Goal: Task Accomplishment & Management: Complete application form

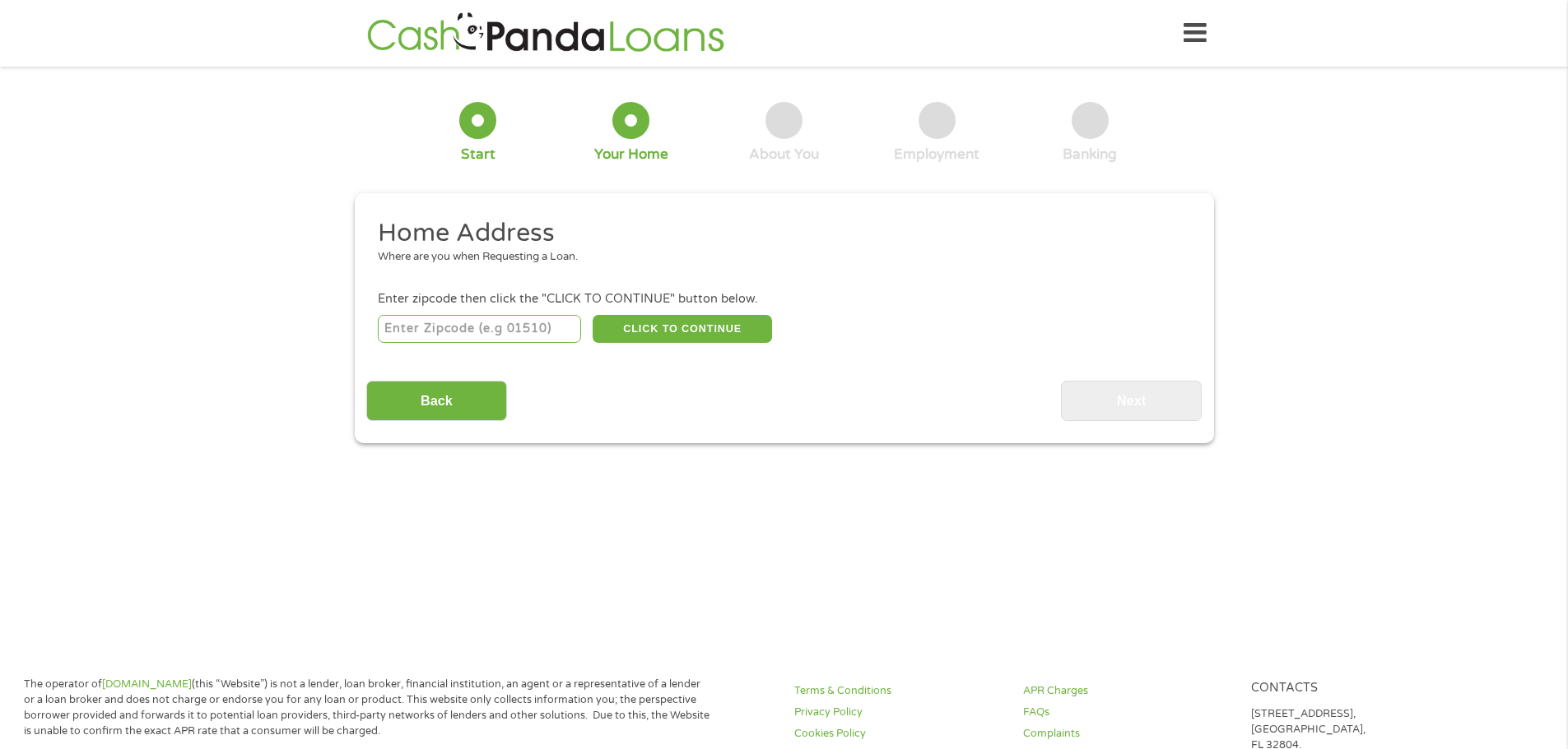
click at [451, 330] on input "number" at bounding box center [479, 328] width 203 height 28
type input "94544"
click at [655, 318] on button "CLICK TO CONTINUE" at bounding box center [682, 328] width 179 height 28
type input "94544"
type input "Hayward"
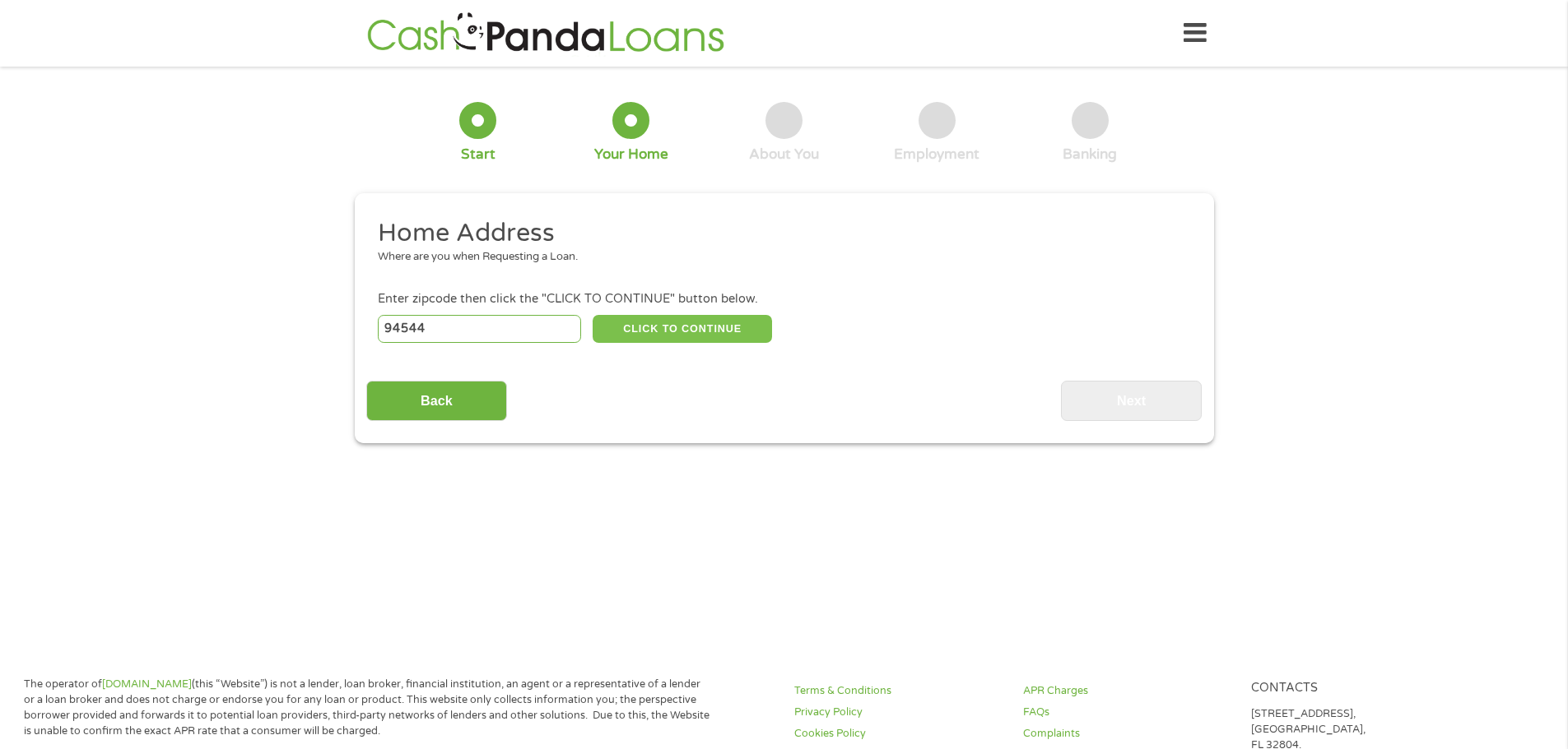
select select "[US_STATE]"
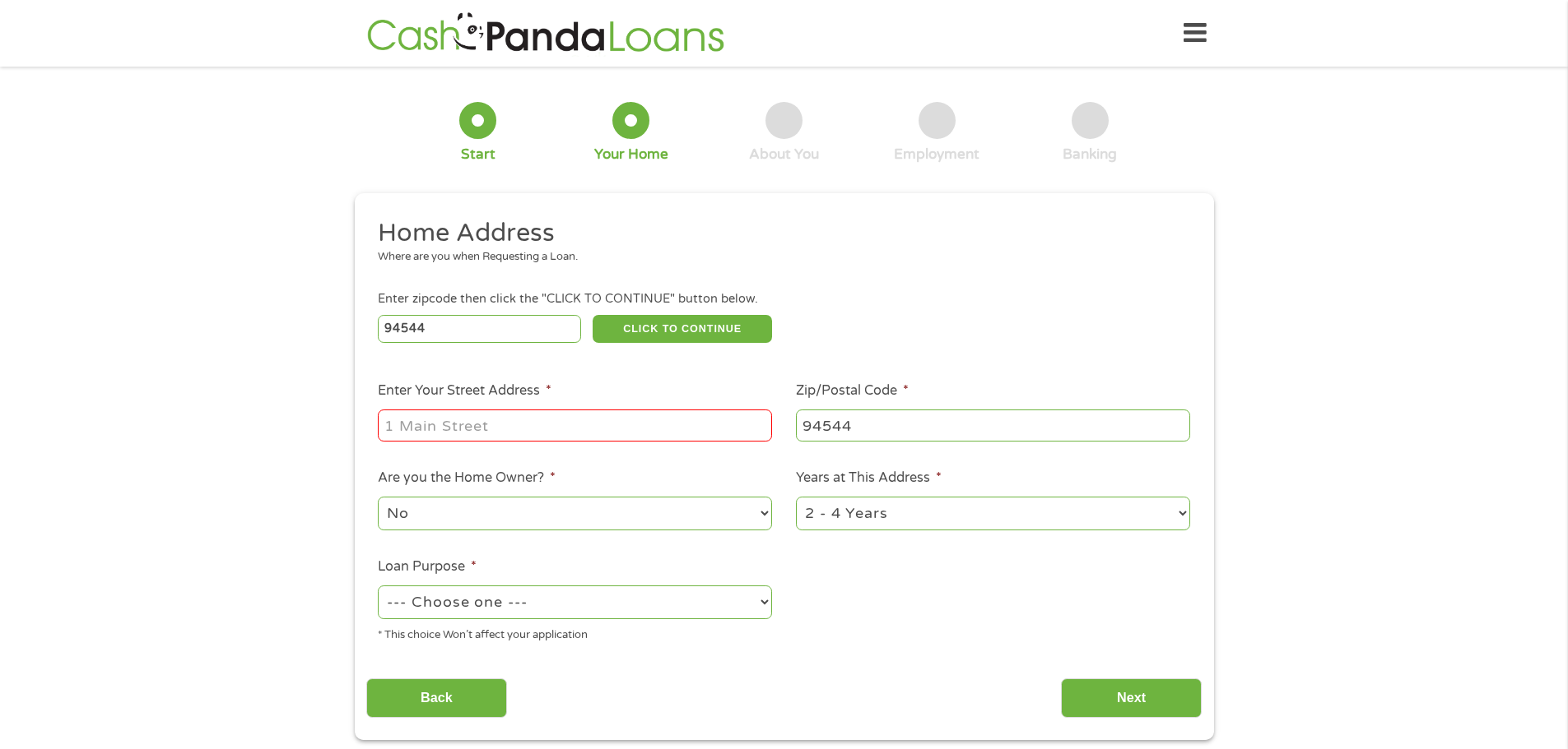
click at [539, 424] on input "Enter Your Street Address *" at bounding box center [575, 425] width 394 height 31
type input "[STREET_ADDRESS][PERSON_NAME]"
click at [1181, 512] on select "1 Year or less 1 - 2 Years 2 - 4 Years Over 4 Years" at bounding box center [993, 513] width 394 height 34
select select "60months"
click at [796, 497] on select "1 Year or less 1 - 2 Years 2 - 4 Years Over 4 Years" at bounding box center [993, 513] width 394 height 34
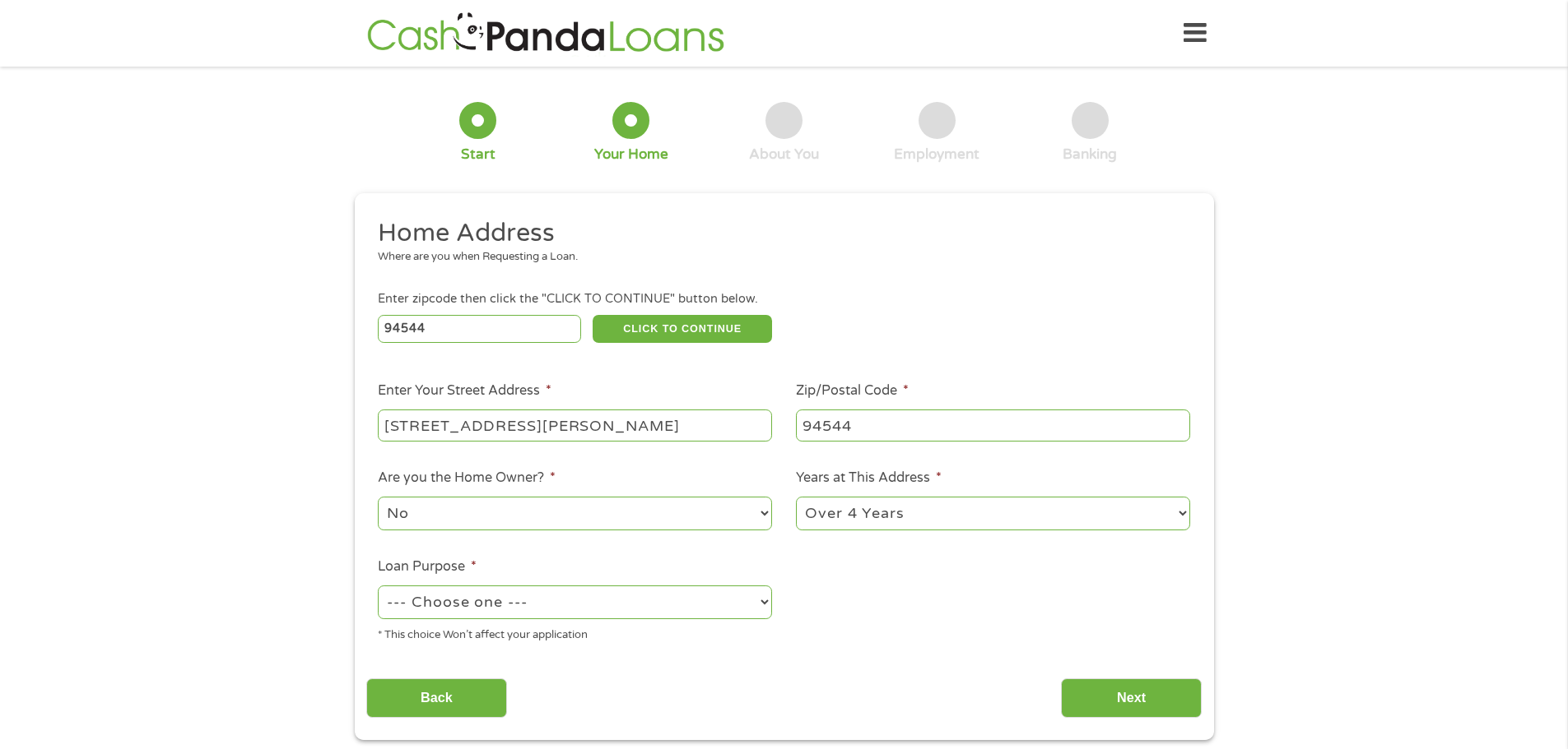
click at [765, 600] on select "--- Choose one --- Pay Bills Debt Consolidation Home Improvement Major Purchase…" at bounding box center [575, 603] width 394 height 34
select select "paybills"
click at [378, 586] on select "--- Choose one --- Pay Bills Debt Consolidation Home Improvement Major Purchase…" at bounding box center [575, 603] width 394 height 34
drag, startPoint x: 1107, startPoint y: 697, endPoint x: 1123, endPoint y: 693, distance: 16.5
click at [1109, 697] on input "Next" at bounding box center [1131, 699] width 141 height 40
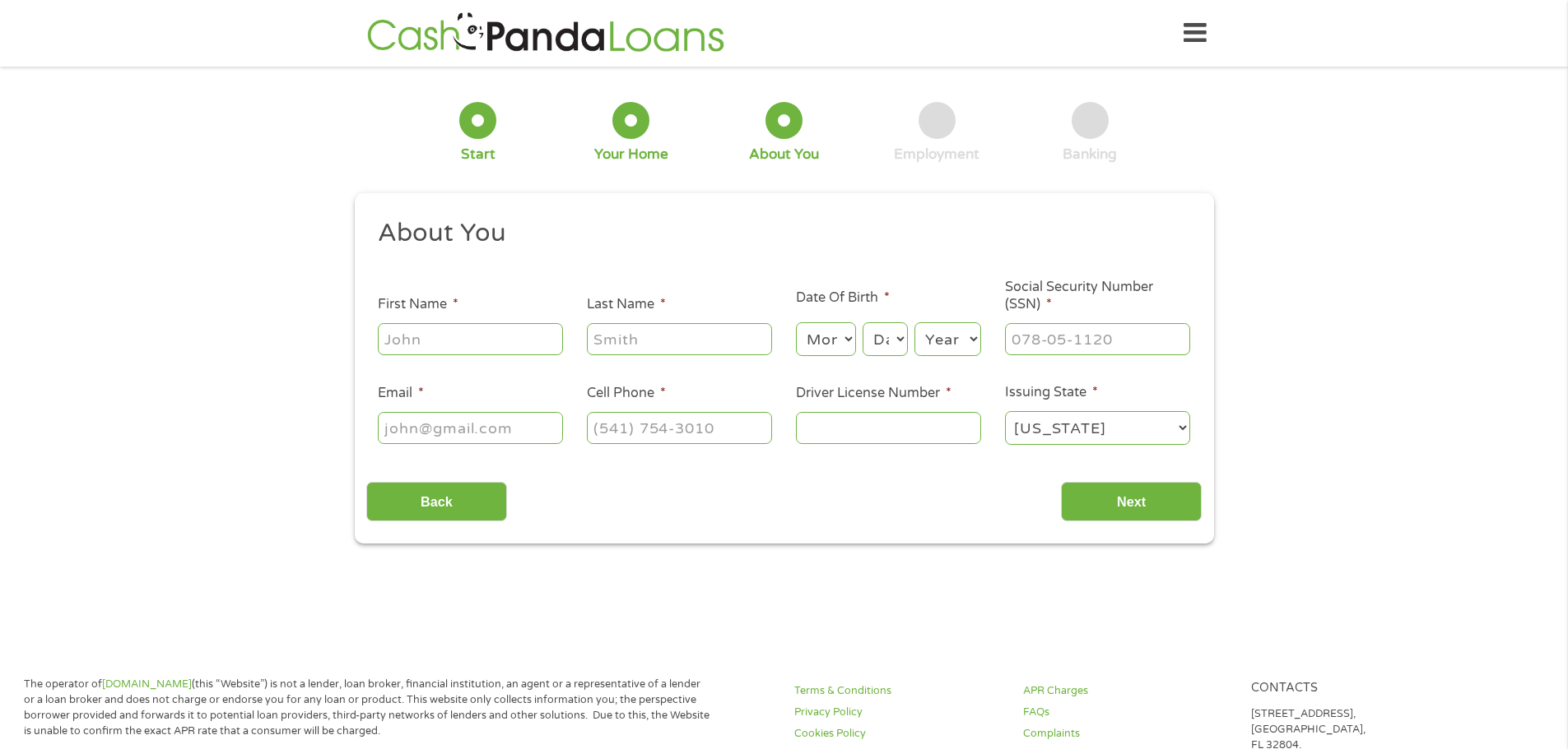
scroll to position [7, 7]
click at [452, 343] on input "First Name *" at bounding box center [471, 338] width 185 height 31
type input "[PERSON_NAME]"
click at [848, 334] on select "Month 1 2 3 4 5 6 7 8 9 10 11 12" at bounding box center [825, 339] width 60 height 34
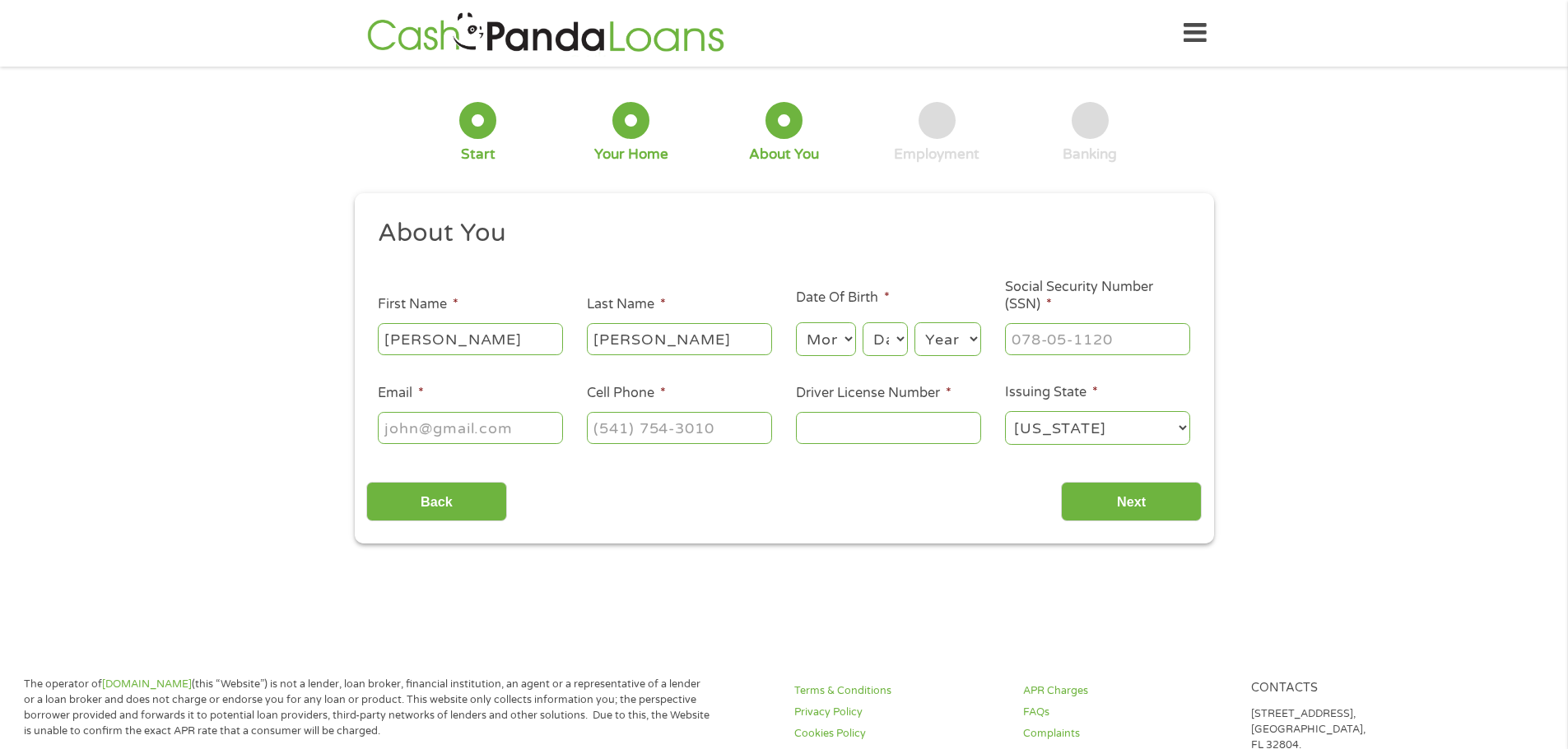
select select "2"
click at [796, 322] on select "Month 1 2 3 4 5 6 7 8 9 10 11 12" at bounding box center [825, 339] width 60 height 34
click at [893, 348] on select "Day 1 2 3 4 5 6 7 8 9 10 11 12 13 14 15 16 17 18 19 20 21 22 23 24 25 26 27 28 …" at bounding box center [884, 339] width 45 height 34
select select "25"
click at [862, 322] on select "Day 1 2 3 4 5 6 7 8 9 10 11 12 13 14 15 16 17 18 19 20 21 22 23 24 25 26 27 28 …" at bounding box center [884, 339] width 45 height 34
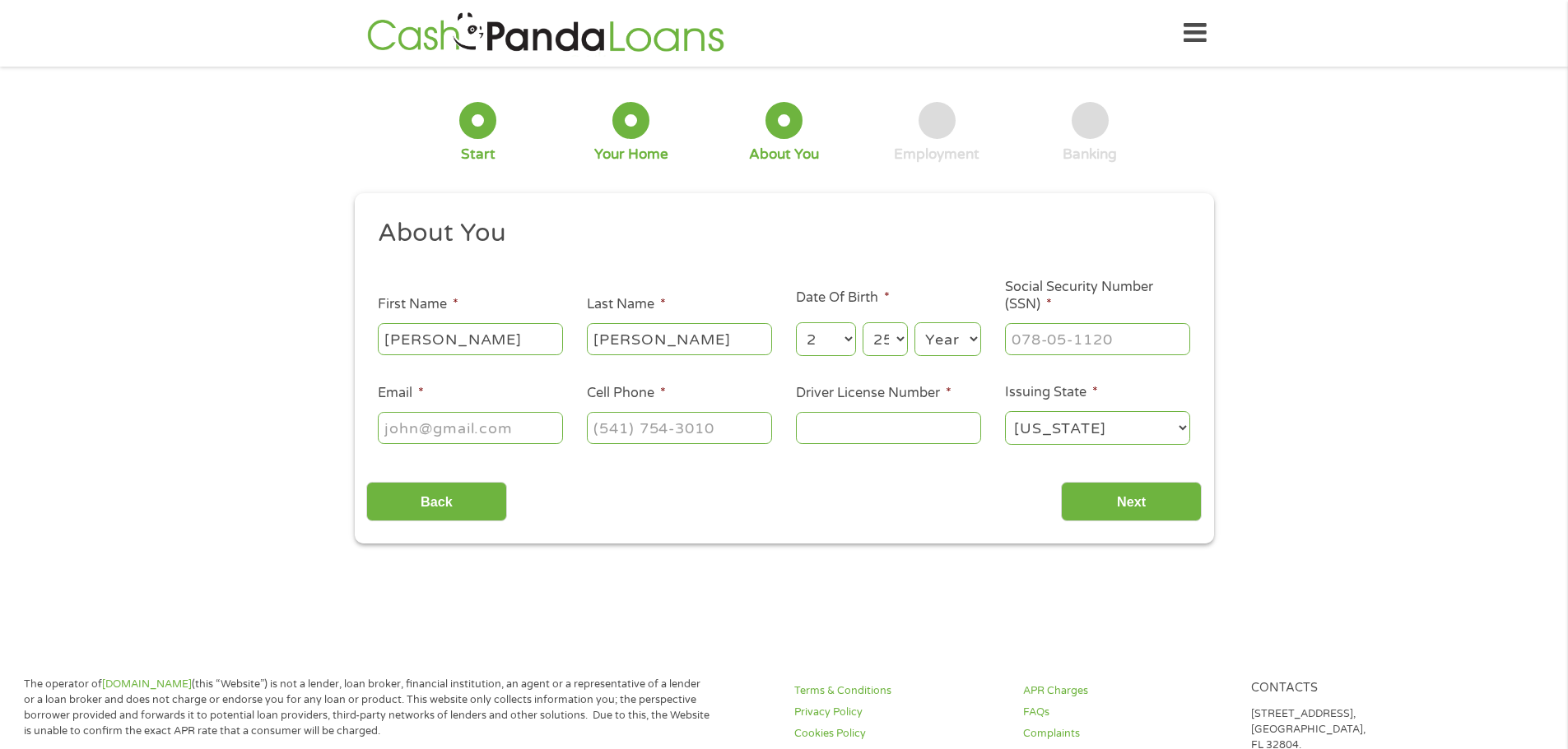
click at [970, 338] on select "Year [DATE] 2006 2005 2004 2003 2002 2001 2000 1999 1998 1997 1996 1995 1994 19…" at bounding box center [947, 339] width 67 height 34
click at [915, 322] on select "Year [DATE] 2006 2005 2004 2003 2002 2001 2000 1999 1998 1997 1996 1995 1994 19…" at bounding box center [947, 339] width 67 height 34
click at [974, 338] on select "Year [DATE] 2006 2005 2004 2003 2002 2001 2000 1999 1998 1997 1996 1995 1994 19…" at bounding box center [947, 339] width 67 height 34
select select "1965"
click at [915, 322] on select "Year [DATE] 2006 2005 2004 2003 2002 2001 2000 1999 1998 1997 1996 1995 1994 19…" at bounding box center [947, 339] width 67 height 34
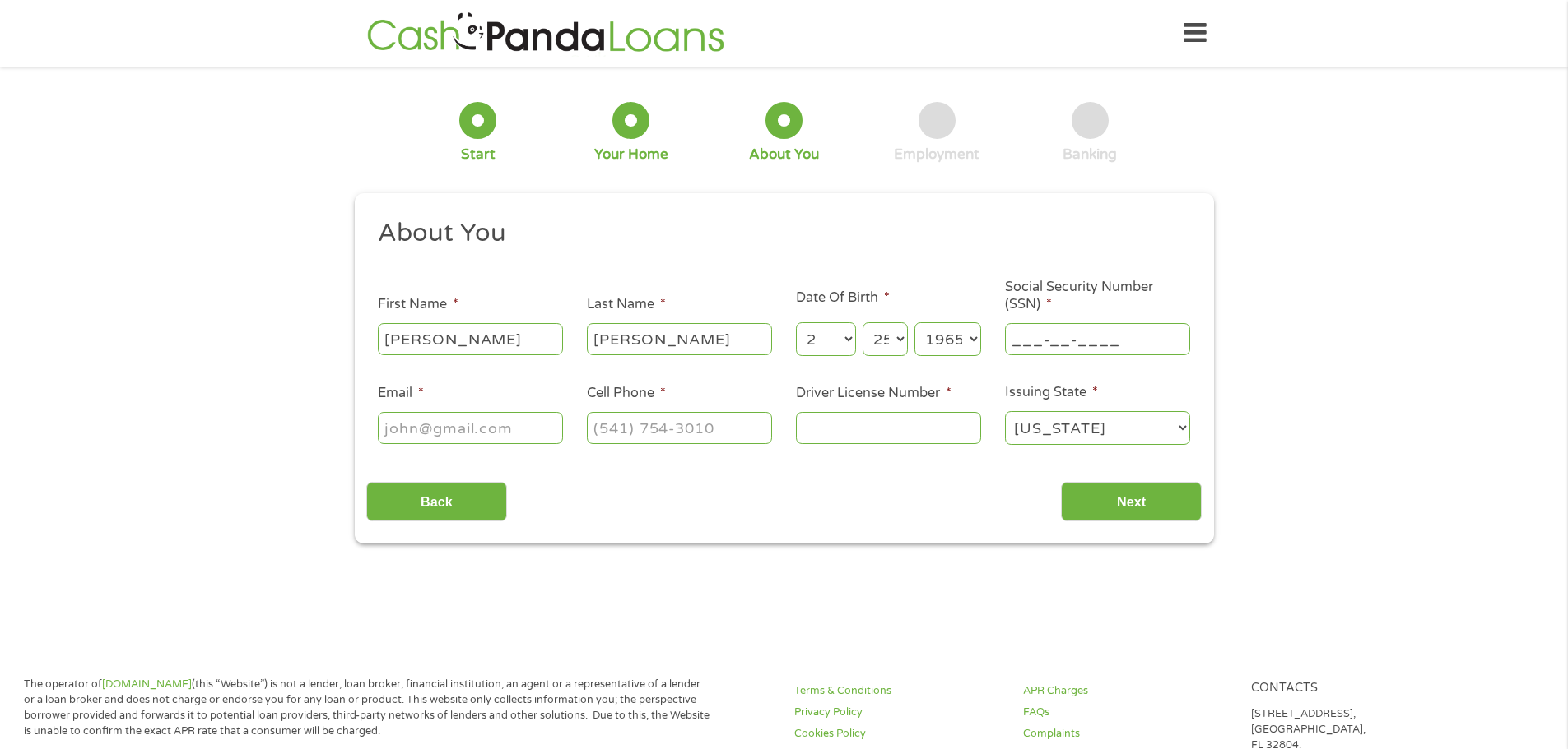
click at [1091, 344] on input "___-__-____" at bounding box center [1097, 338] width 185 height 31
type input "571-65-4450"
click at [530, 418] on input "Email *" at bounding box center [471, 428] width 185 height 31
type input "[EMAIL_ADDRESS][DOMAIN_NAME]"
type input "[PHONE_NUMBER]"
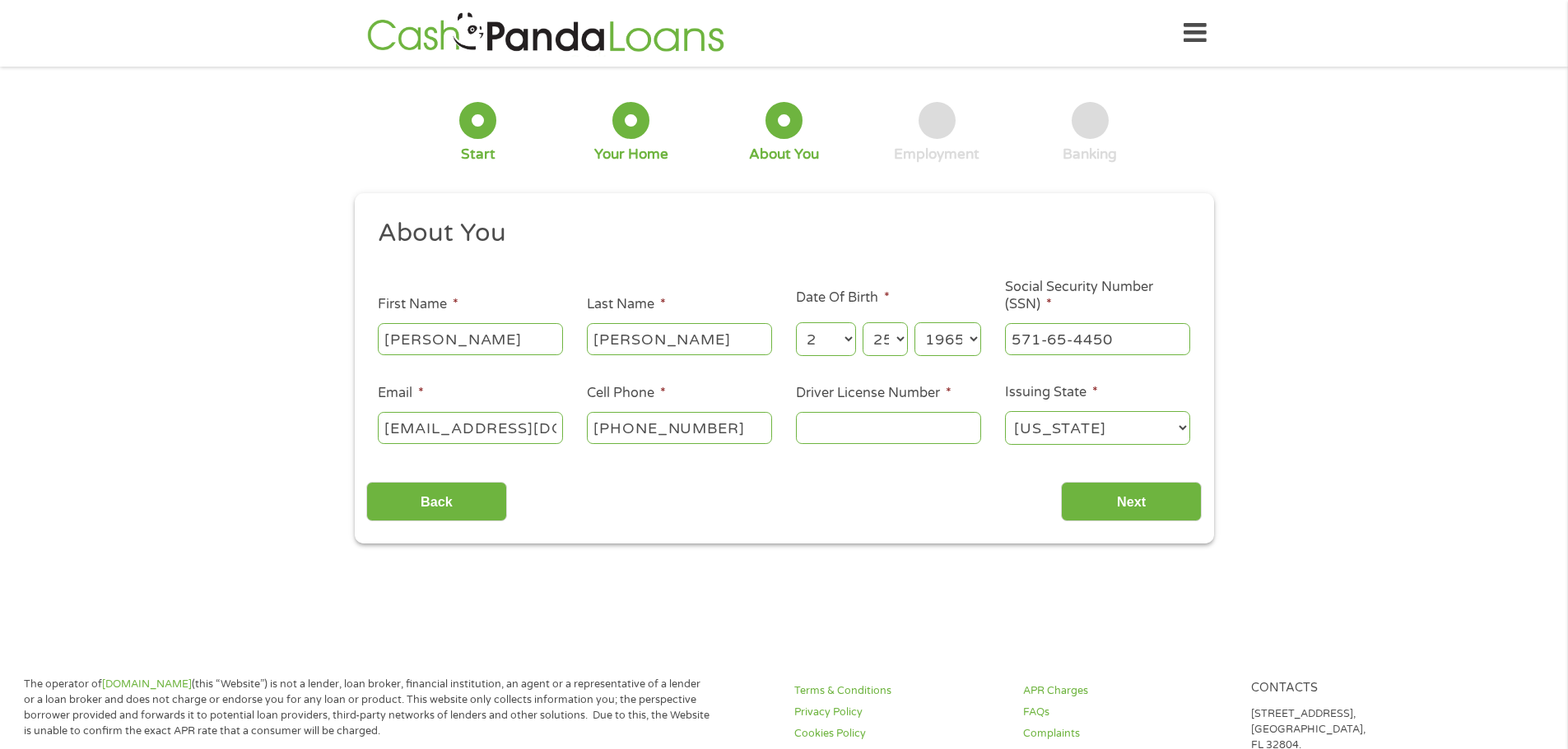
click at [929, 440] on input "Driver License Number *" at bounding box center [888, 428] width 185 height 31
type input "C3057905"
click at [1113, 495] on input "Next" at bounding box center [1131, 502] width 141 height 40
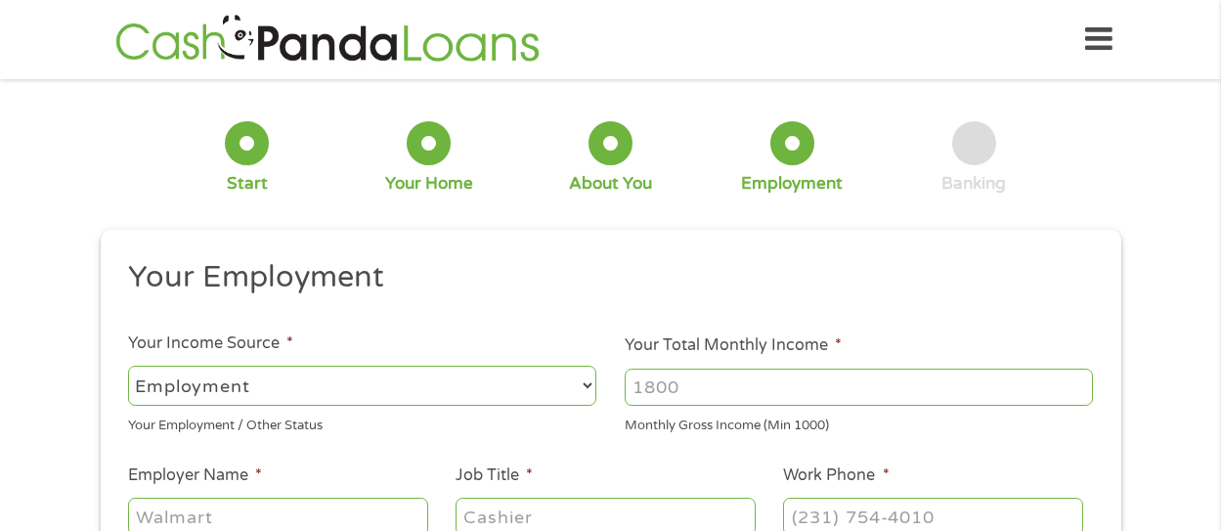
drag, startPoint x: 715, startPoint y: 385, endPoint x: 568, endPoint y: 388, distance: 147.6
click at [568, 388] on ul "Your Employment Your Income Source * --- Choose one --- Employment [DEMOGRAPHIC…" at bounding box center [610, 511] width 992 height 506
click at [698, 388] on input "Your Total Monthly Income *" at bounding box center [859, 386] width 468 height 37
type input "9018"
click at [659, 453] on ul "Your Employment Your Income Source * --- Choose one --- Employment [DEMOGRAPHIC…" at bounding box center [610, 511] width 992 height 506
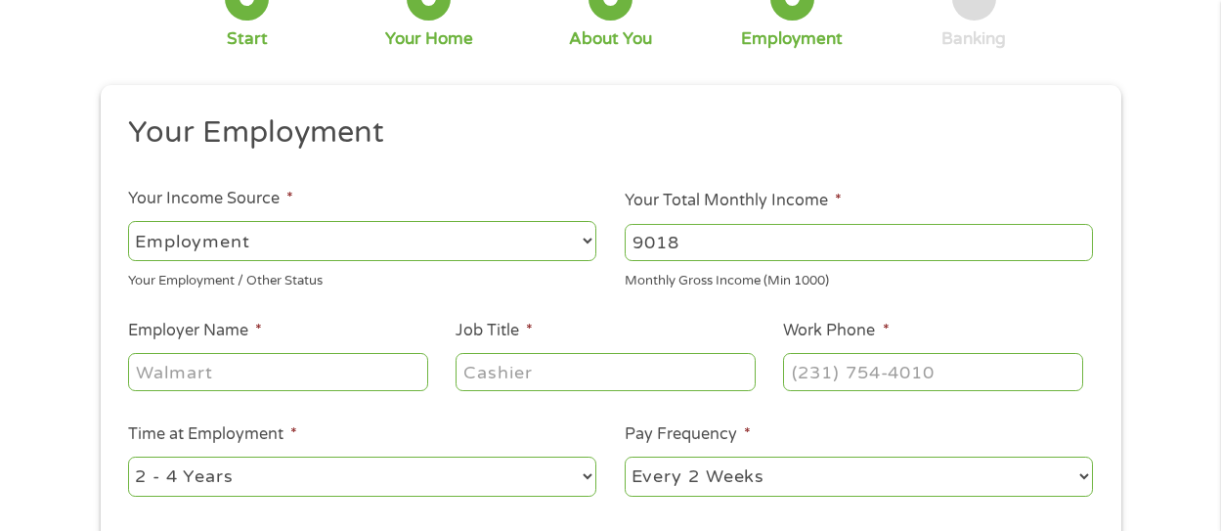
scroll to position [195, 0]
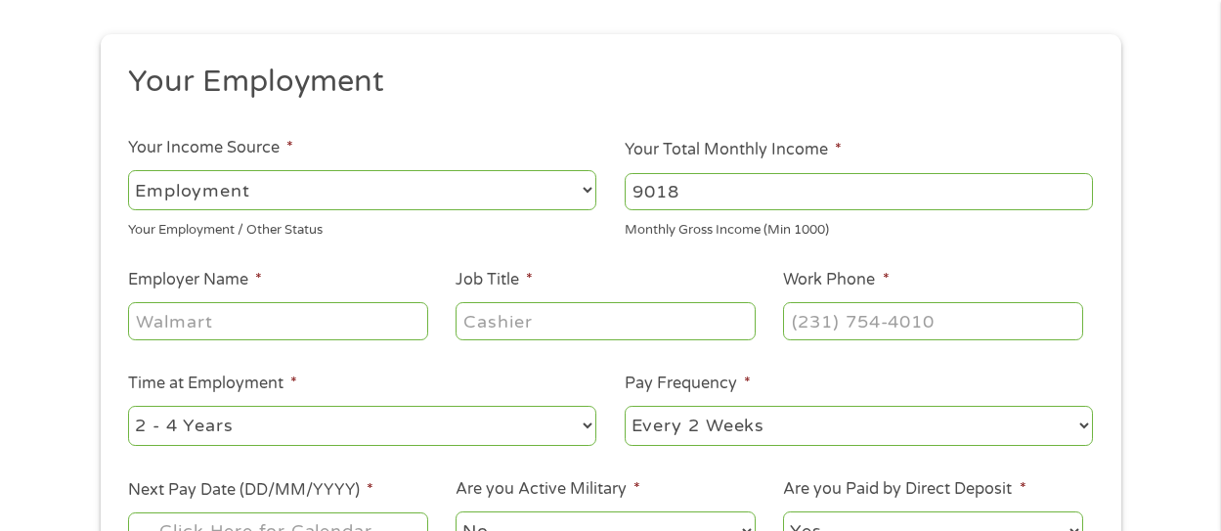
click at [383, 323] on input "Employer Name *" at bounding box center [277, 320] width 299 height 37
type input "Oak River Insurance Company"
type input "Senior Claims Professional"
type input "[PHONE_NUMBER]"
click at [585, 421] on select "--- Choose one --- 1 Year or less 1 - 2 Years 2 - 4 Years Over 4 Years" at bounding box center [362, 426] width 468 height 40
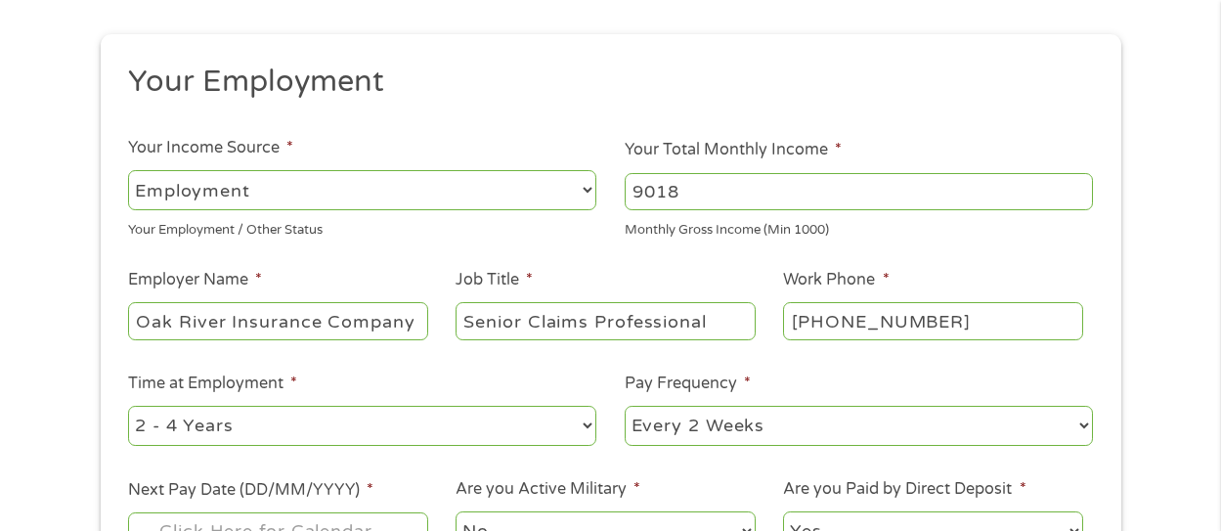
select select "60months"
click at [128, 406] on select "--- Choose one --- 1 Year or less 1 - 2 Years 2 - 4 Years Over 4 Years" at bounding box center [362, 426] width 468 height 40
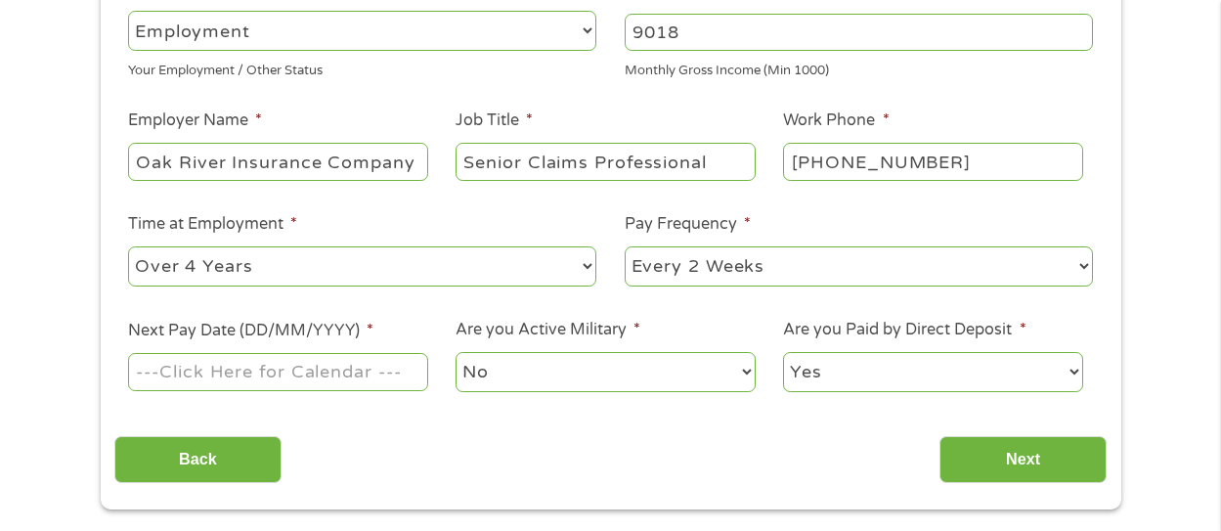
scroll to position [391, 0]
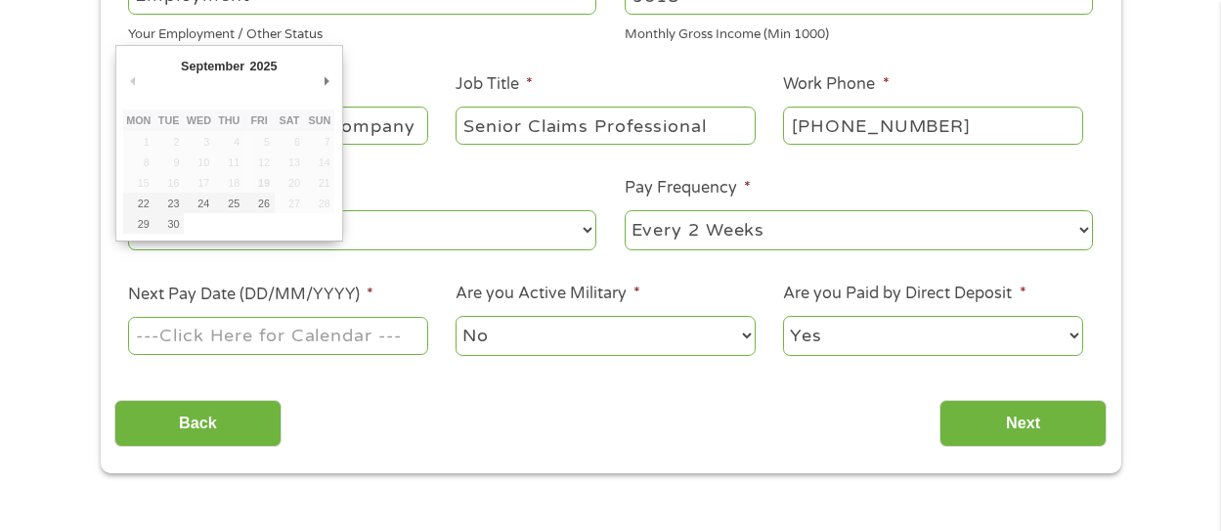
click at [385, 337] on input "Next Pay Date (DD/MM/YYYY) *" at bounding box center [277, 335] width 299 height 37
type input "[DATE]"
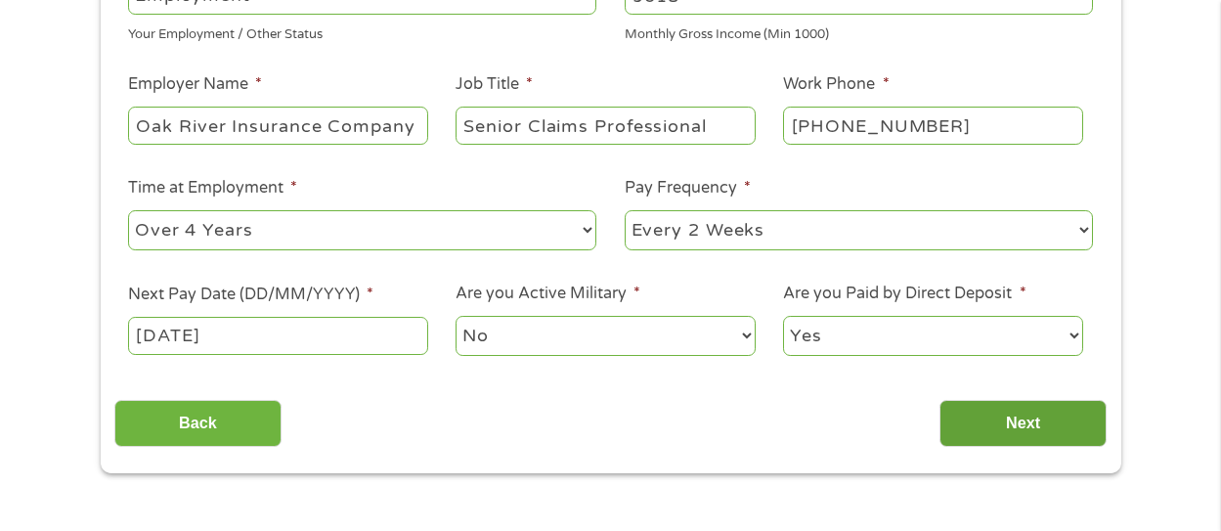
click at [1039, 425] on input "Next" at bounding box center [1022, 424] width 167 height 48
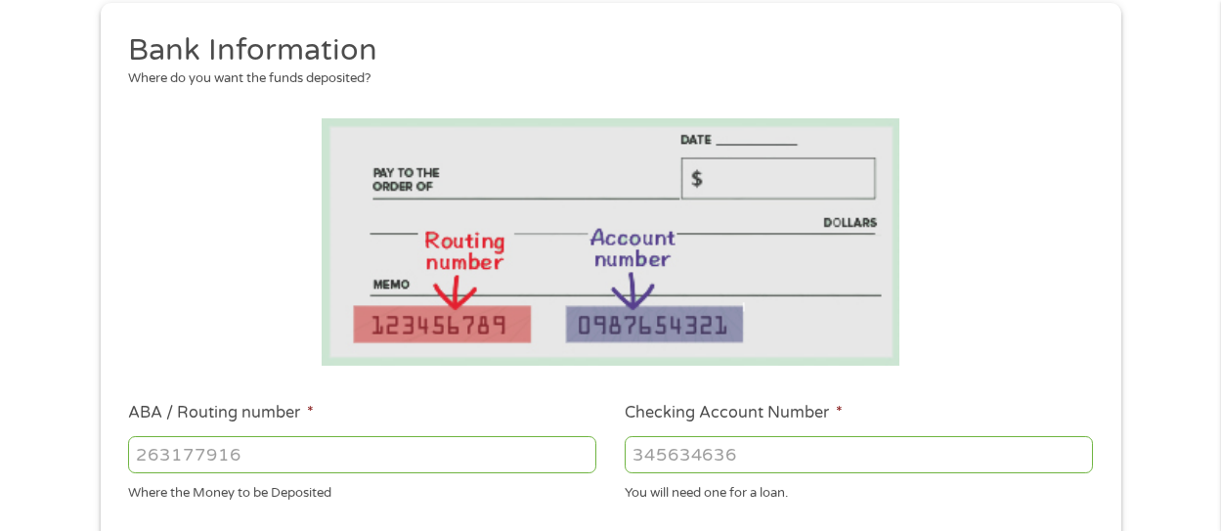
scroll to position [293, 0]
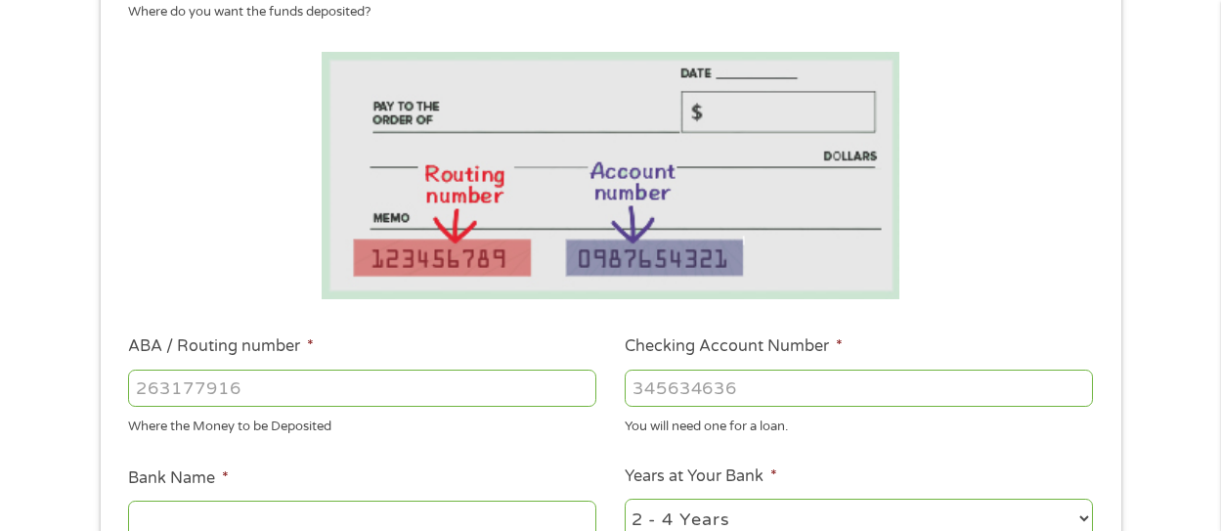
click at [156, 396] on input "ABA / Routing number *" at bounding box center [362, 387] width 468 height 37
type input "322079719"
type input "UNIFY FINANCIAL FEDERAL CREDIT UNION"
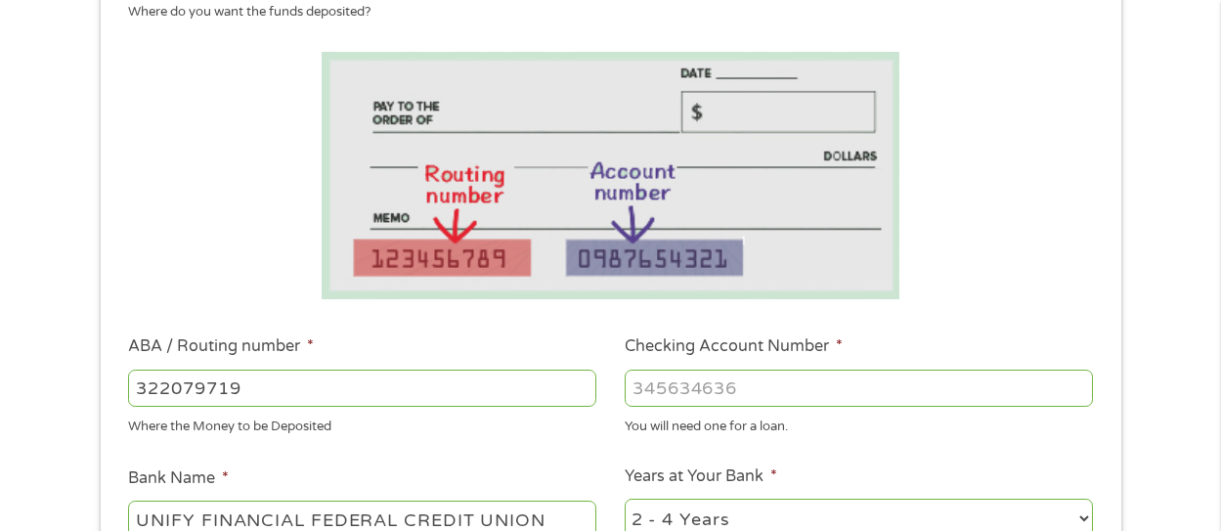
type input "322079719"
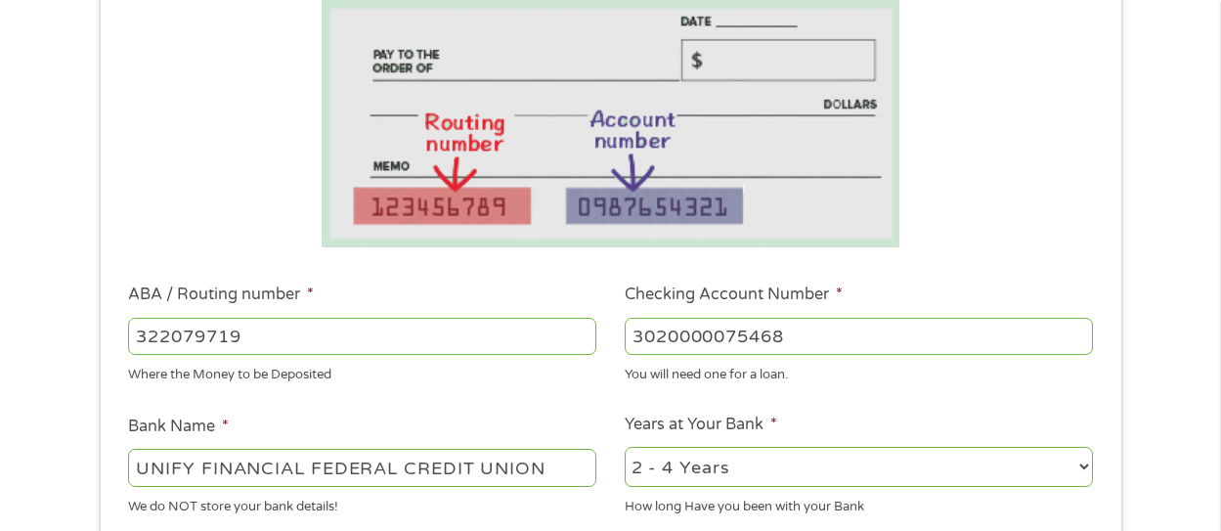
scroll to position [391, 0]
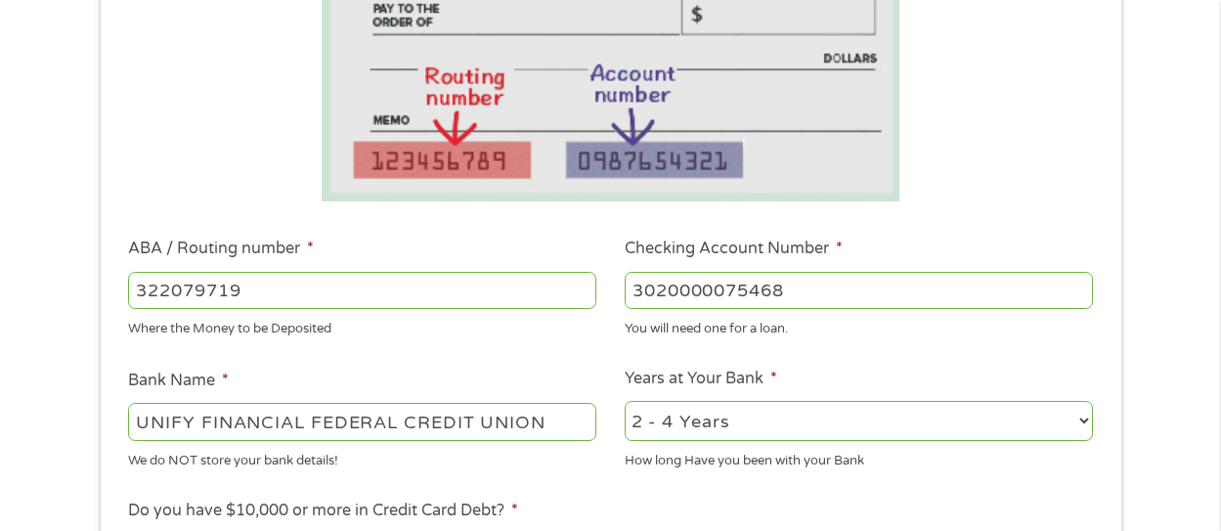
type input "3020000075468"
click at [1086, 419] on select "2 - 4 Years 6 - 12 Months 1 - 2 Years Over 4 Years" at bounding box center [859, 421] width 468 height 40
select select "60months"
click at [625, 401] on select "2 - 4 Years 6 - 12 Months 1 - 2 Years Over 4 Years" at bounding box center [859, 421] width 468 height 40
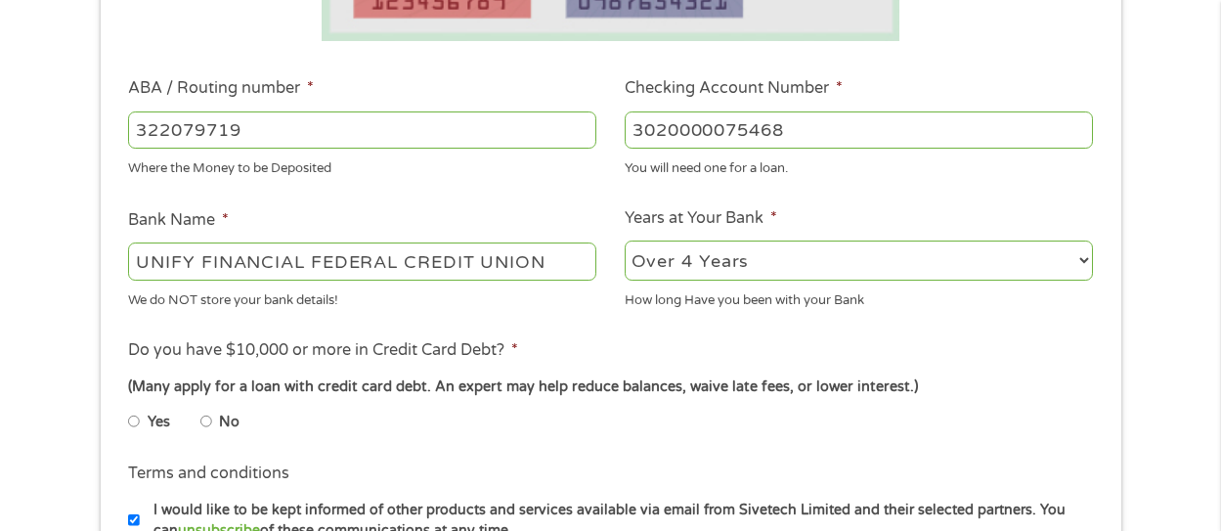
scroll to position [586, 0]
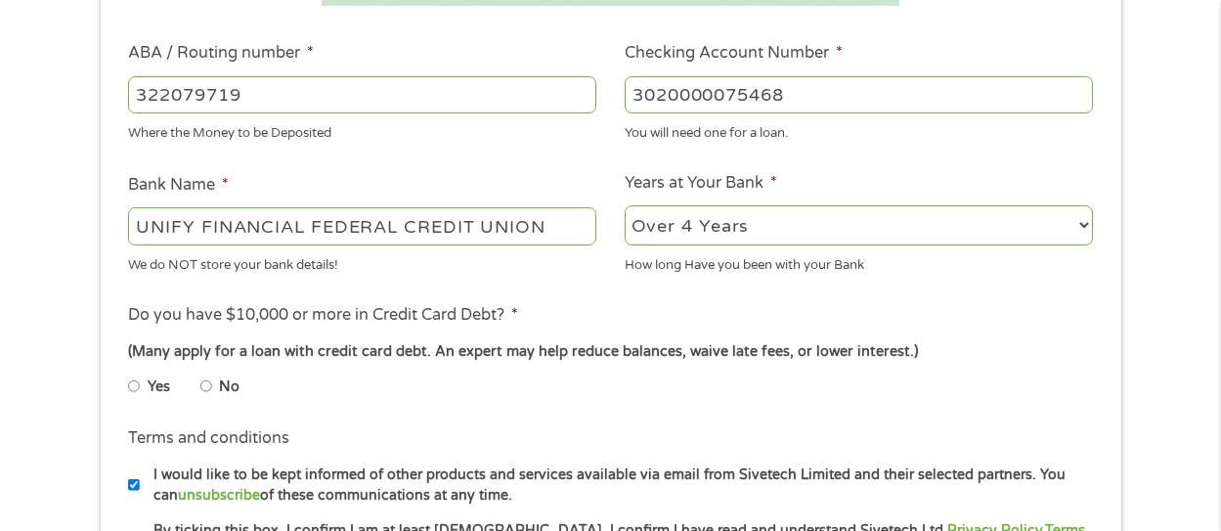
click at [210, 382] on input "No" at bounding box center [206, 385] width 12 height 31
radio input "true"
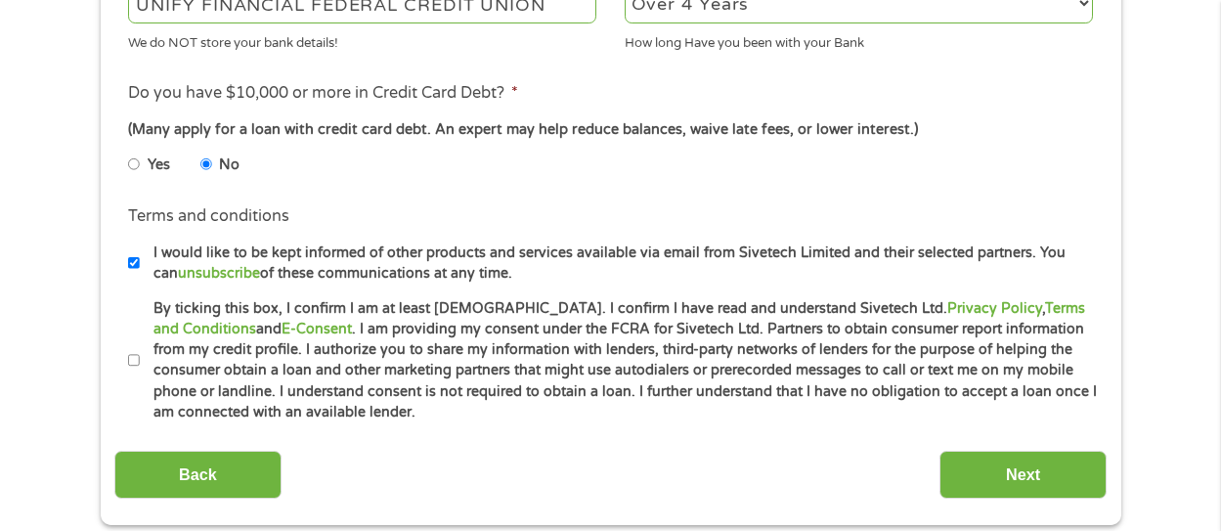
scroll to position [880, 0]
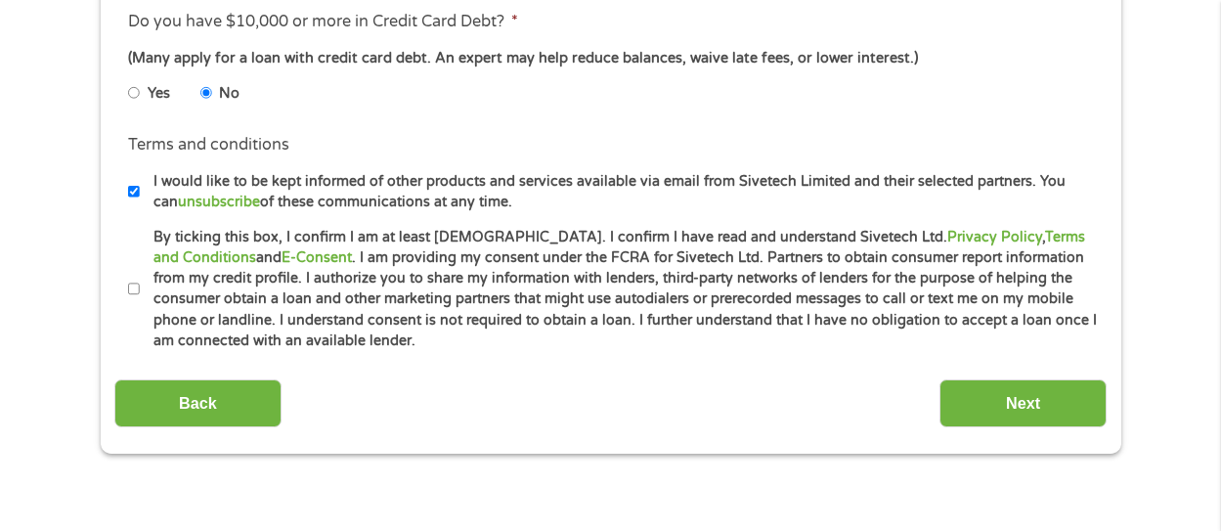
click at [136, 286] on input "By ticking this box, I confirm I am at least [DEMOGRAPHIC_DATA]. I confirm I ha…" at bounding box center [134, 289] width 12 height 31
checkbox input "true"
click at [1038, 403] on input "Next" at bounding box center [1022, 403] width 167 height 48
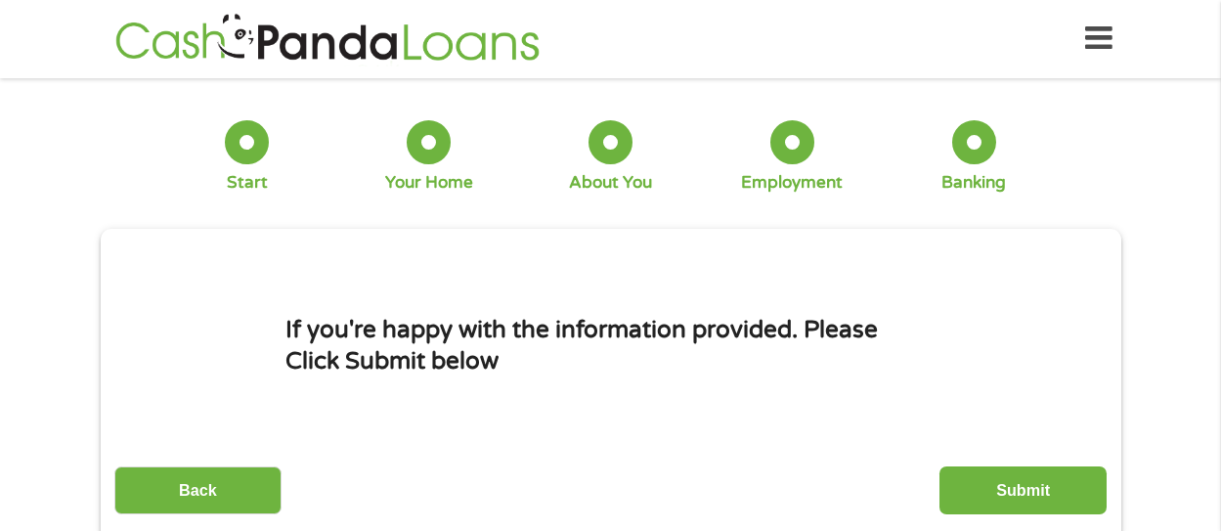
scroll to position [0, 0]
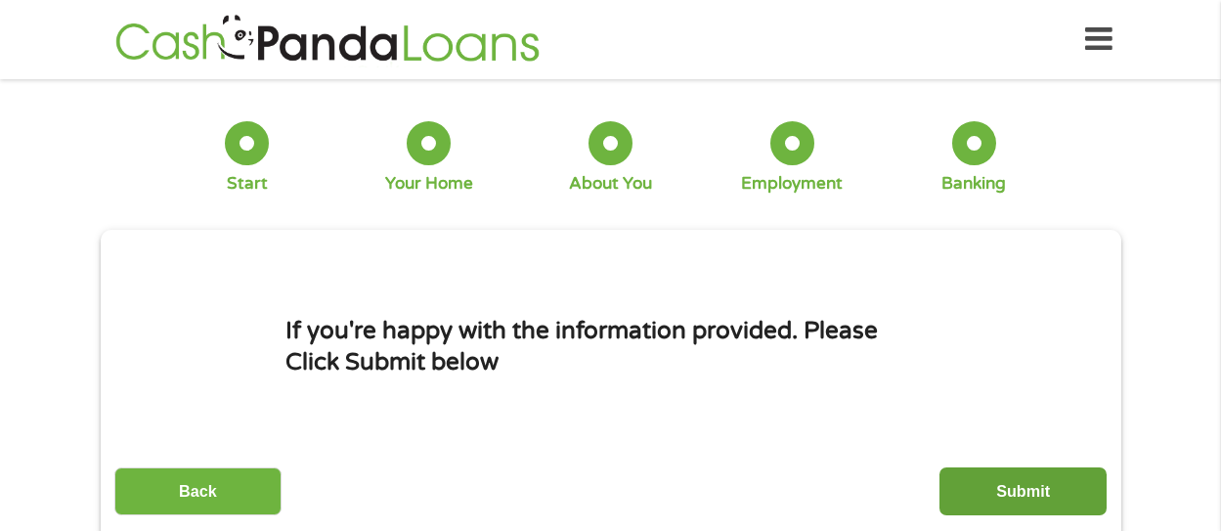
click at [1015, 488] on input "Submit" at bounding box center [1022, 491] width 167 height 48
